Goal: Task Accomplishment & Management: Manage account settings

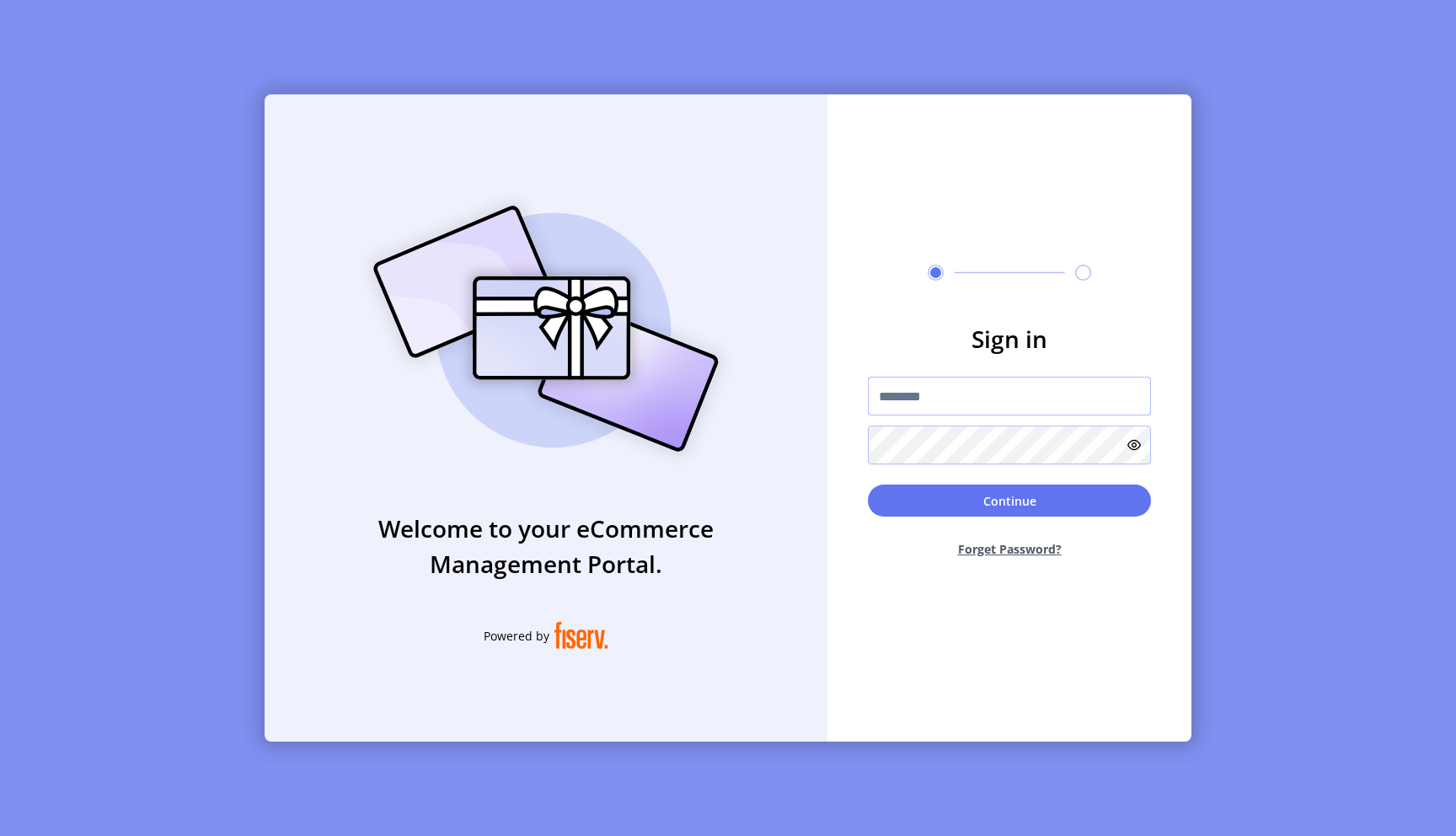
click at [1016, 392] on input "text" at bounding box center [1009, 396] width 283 height 39
type input "**********"
click at [868, 484] on button "Continue" at bounding box center [1009, 500] width 283 height 32
